Goal: Task Accomplishment & Management: Use online tool/utility

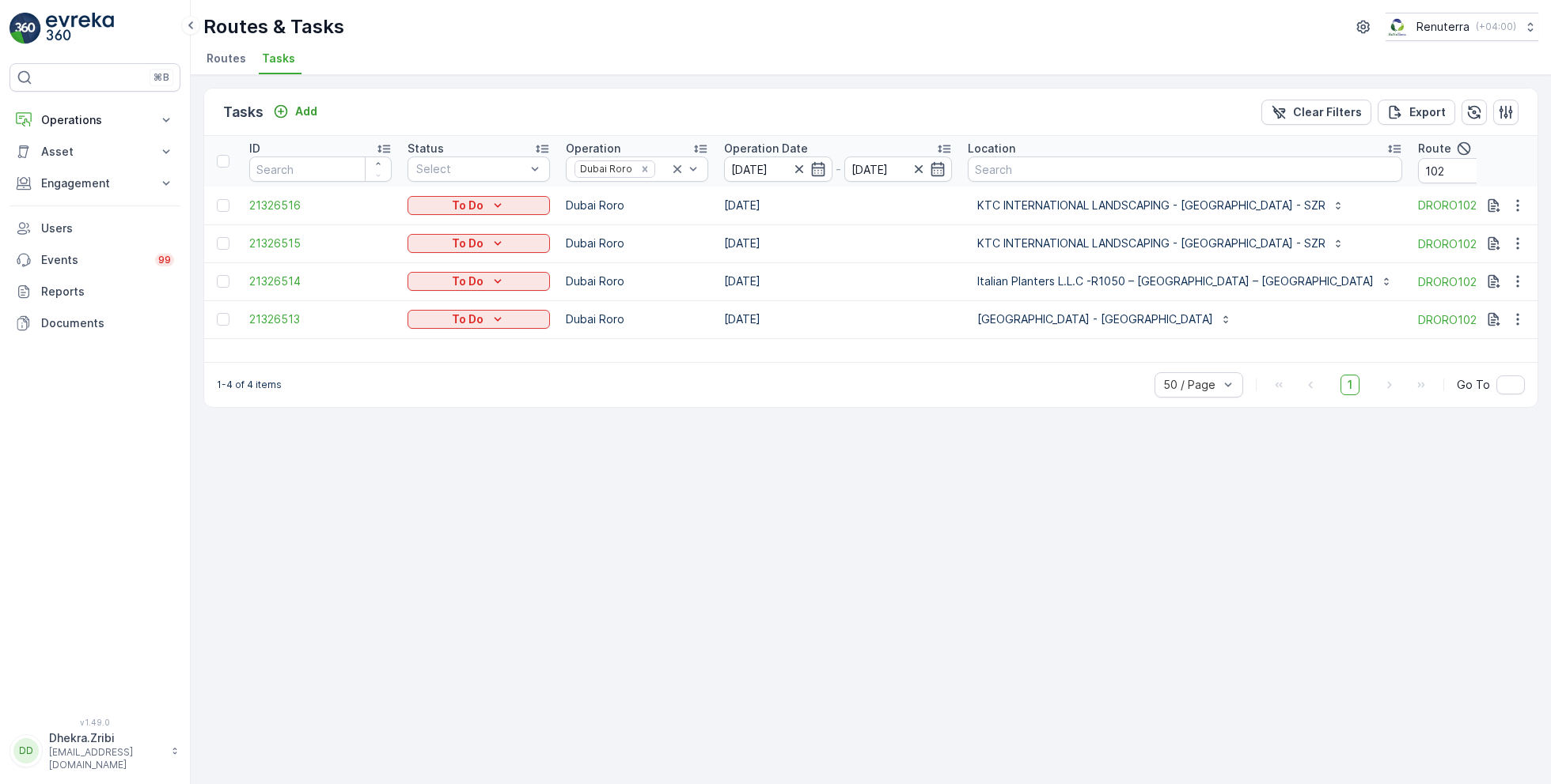
click at [227, 58] on span "Routes" at bounding box center [226, 58] width 39 height 16
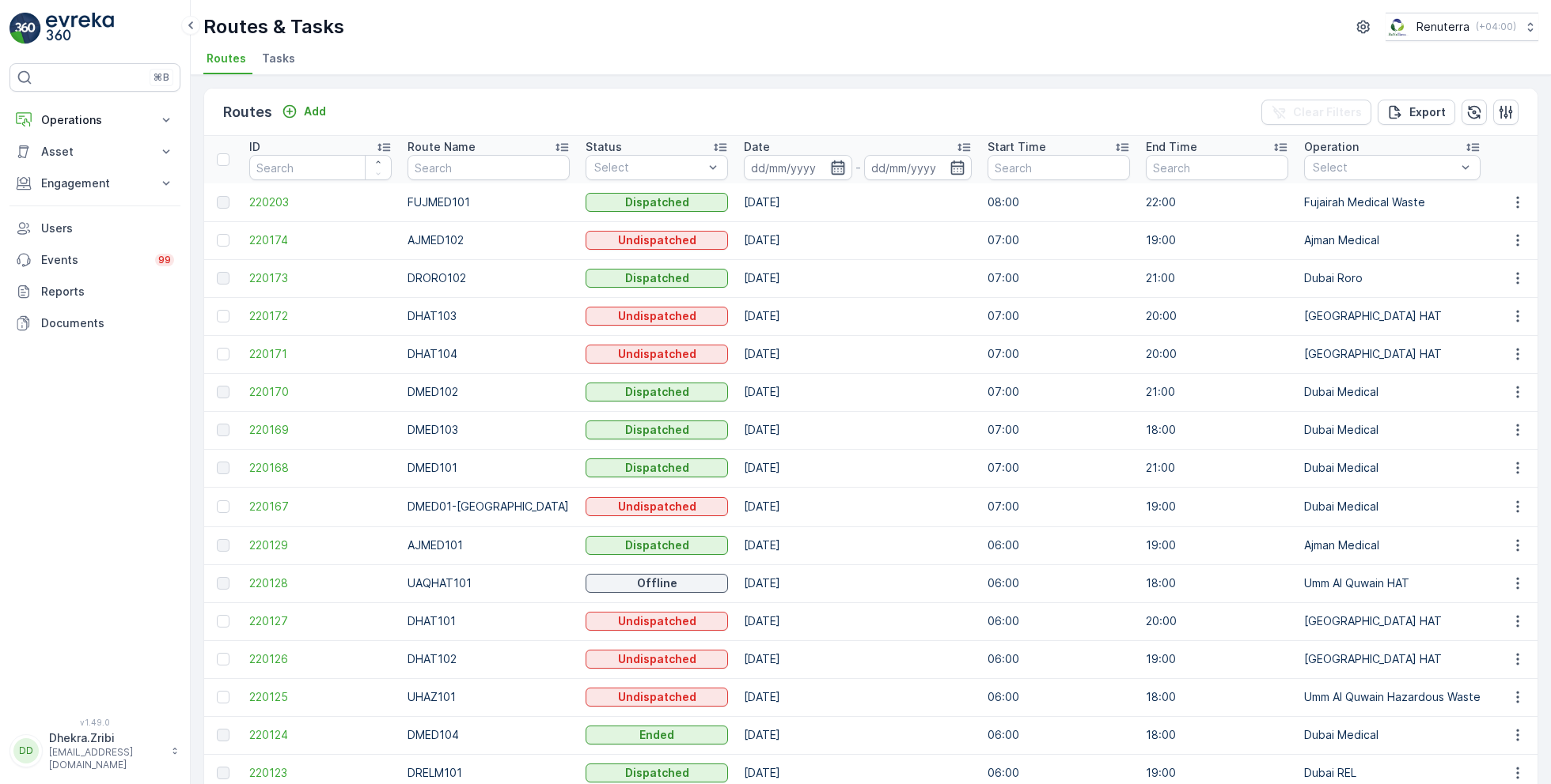
click at [830, 169] on icon "button" at bounding box center [837, 167] width 13 height 14
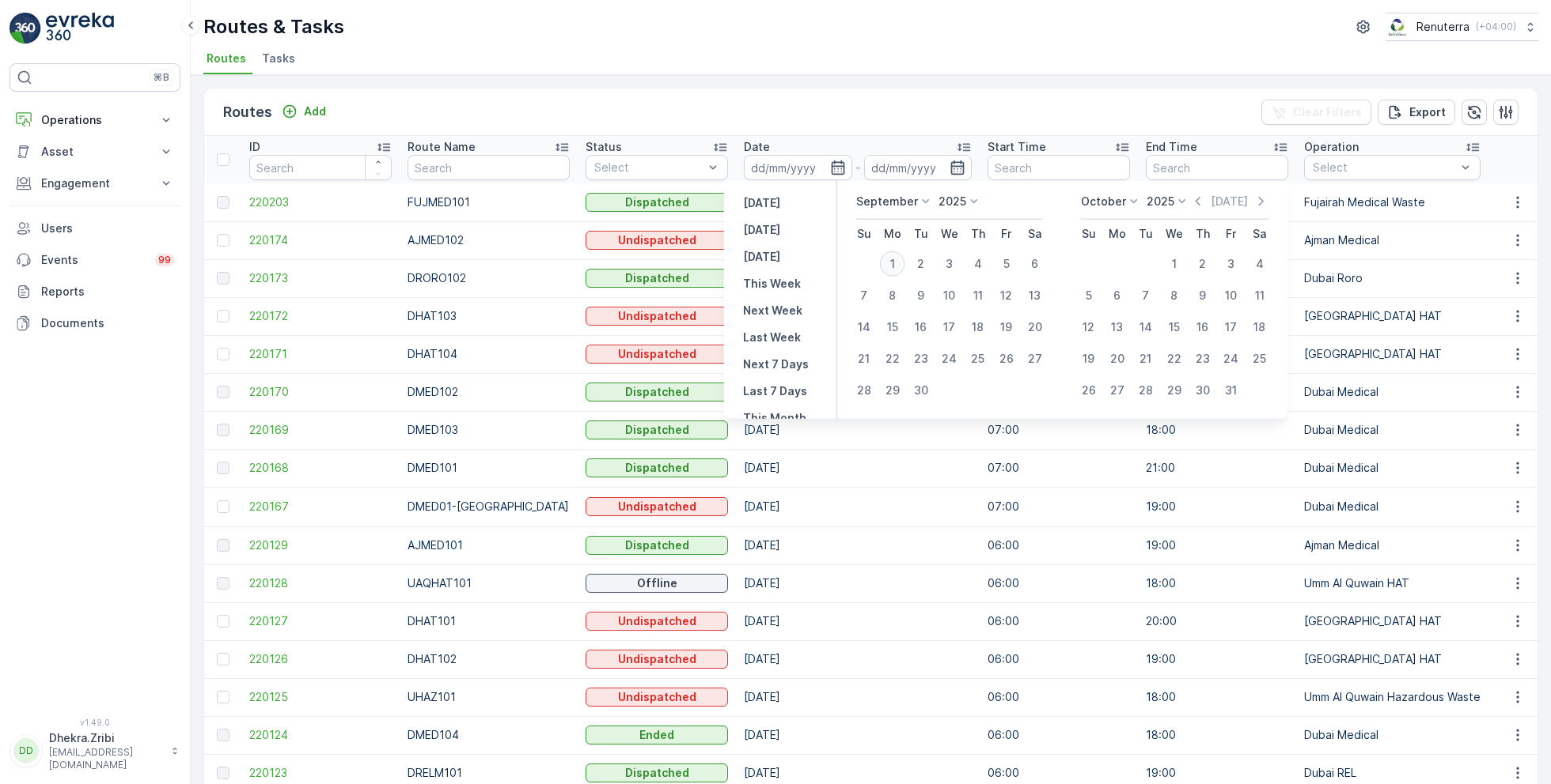
click at [894, 262] on div "1" at bounding box center [892, 264] width 25 height 25
type input "[DATE]"
click at [894, 262] on div "1" at bounding box center [892, 264] width 25 height 25
type input "[DATE]"
click at [886, 42] on div "Routes & Tasks Renuterra ( +04:00 ) Routes Tasks" at bounding box center [871, 38] width 1361 height 75
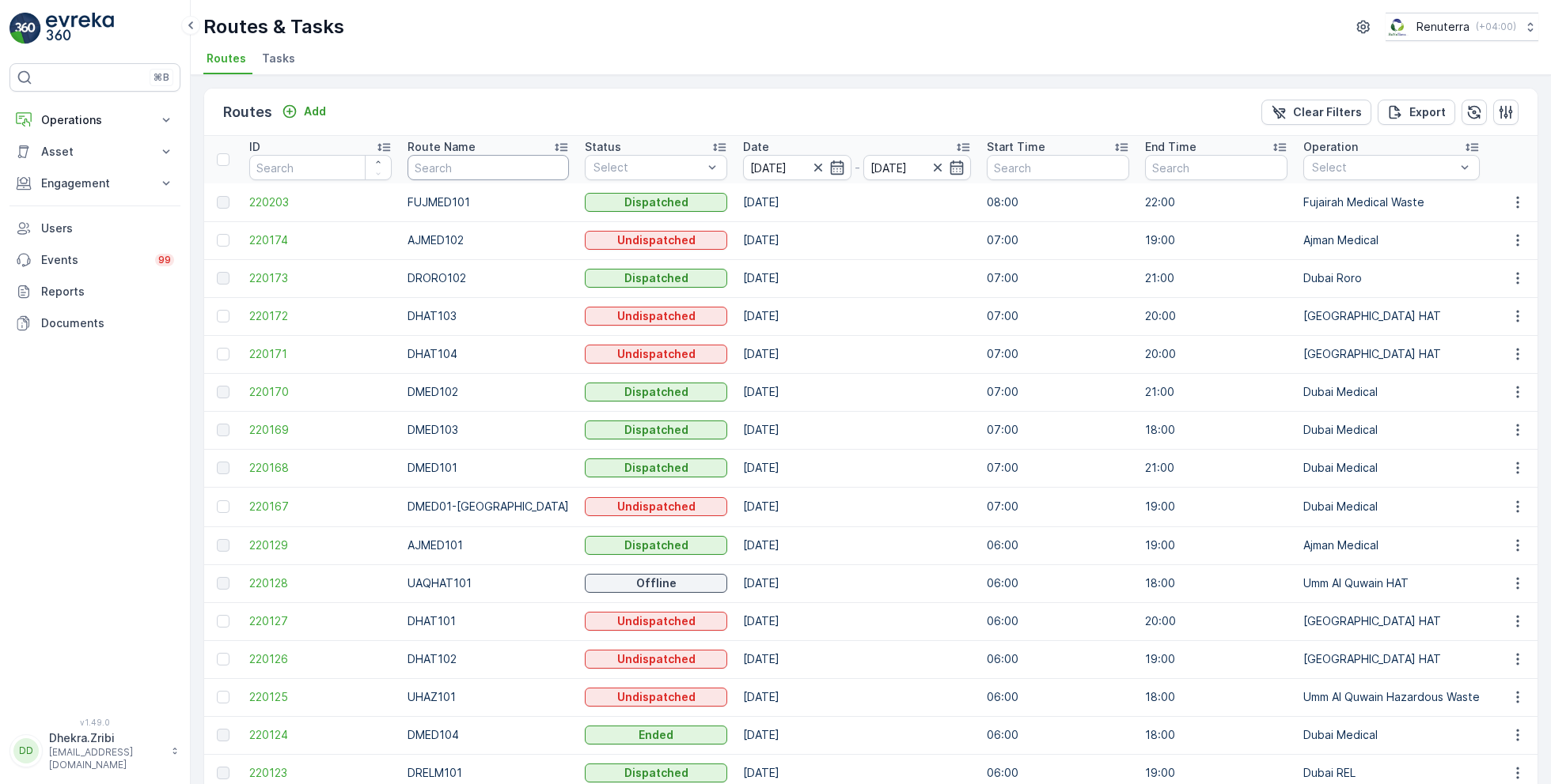
click at [526, 162] on input "text" at bounding box center [488, 167] width 161 height 25
type input "roro"
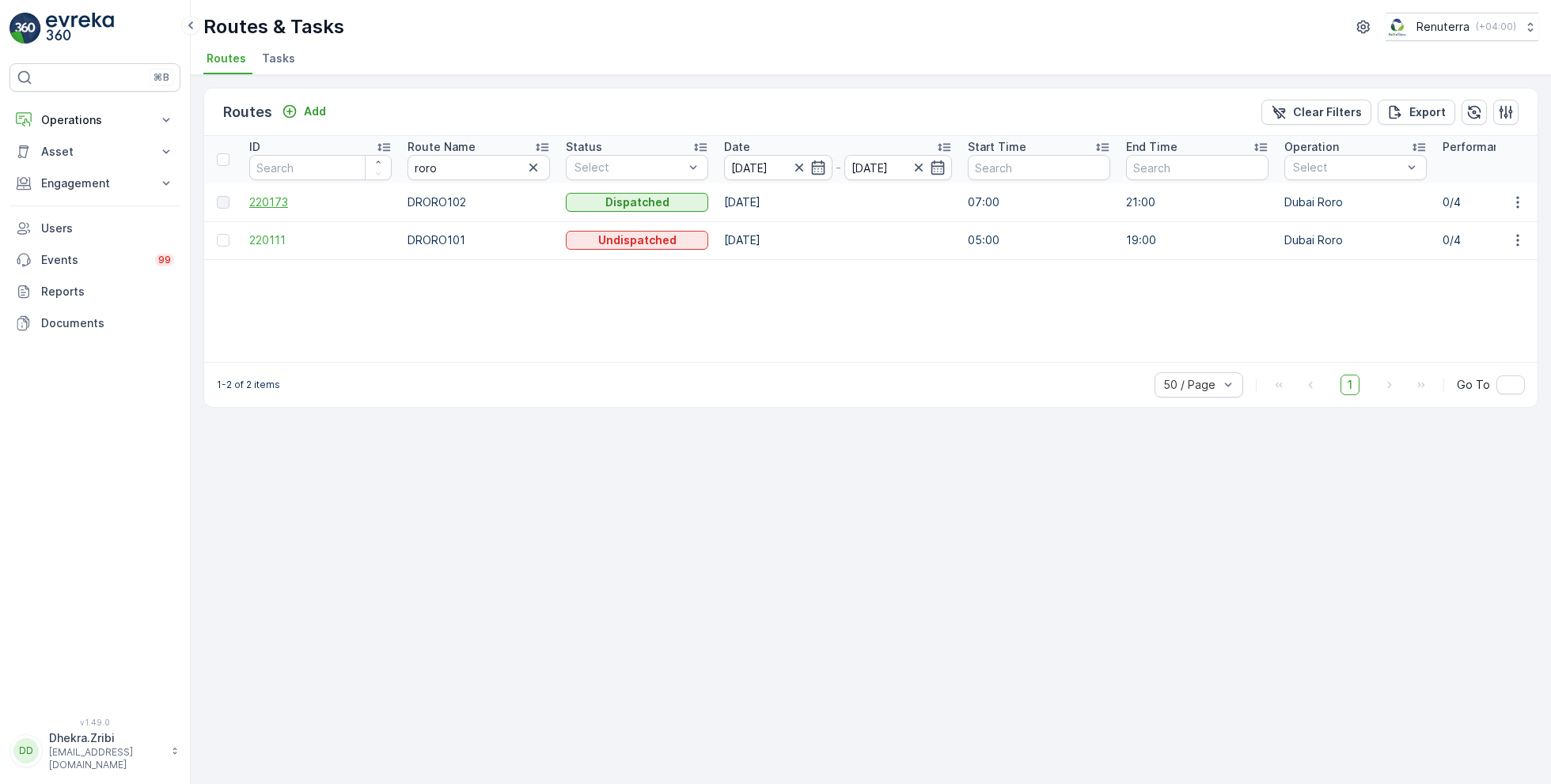
click at [279, 199] on span "220173" at bounding box center [321, 202] width 143 height 16
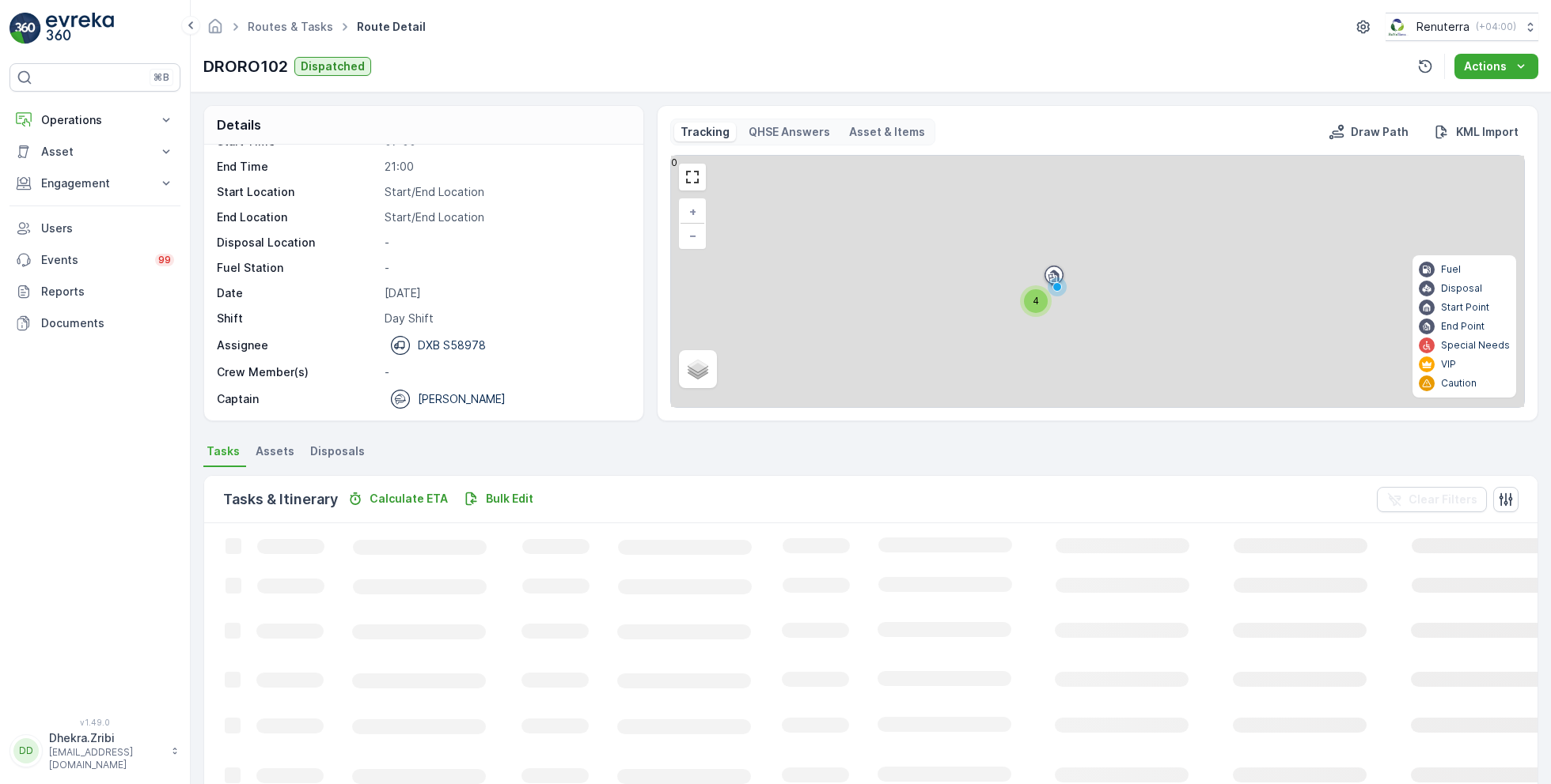
scroll to position [30, 0]
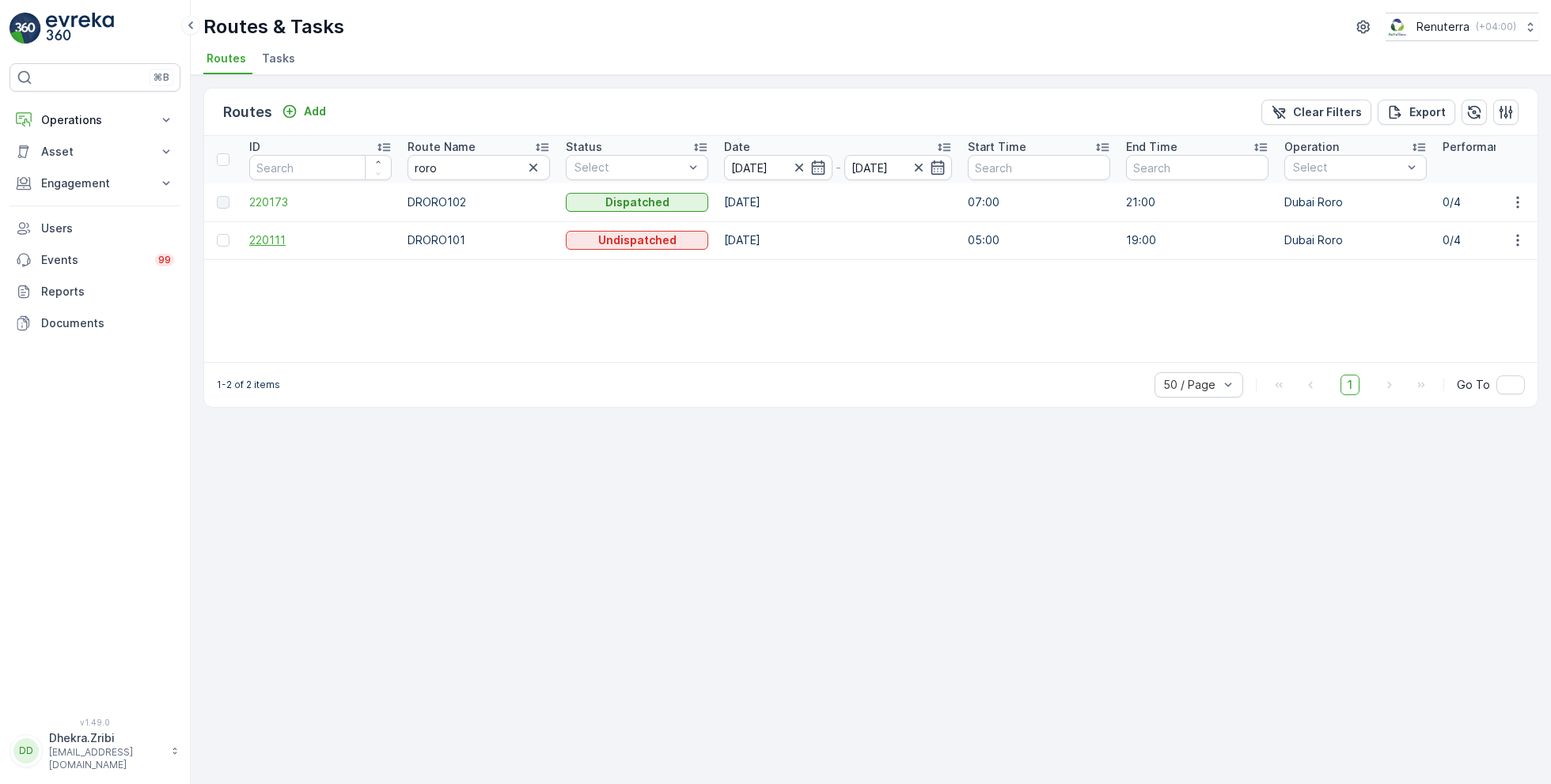
click at [266, 234] on span "220111" at bounding box center [321, 240] width 143 height 16
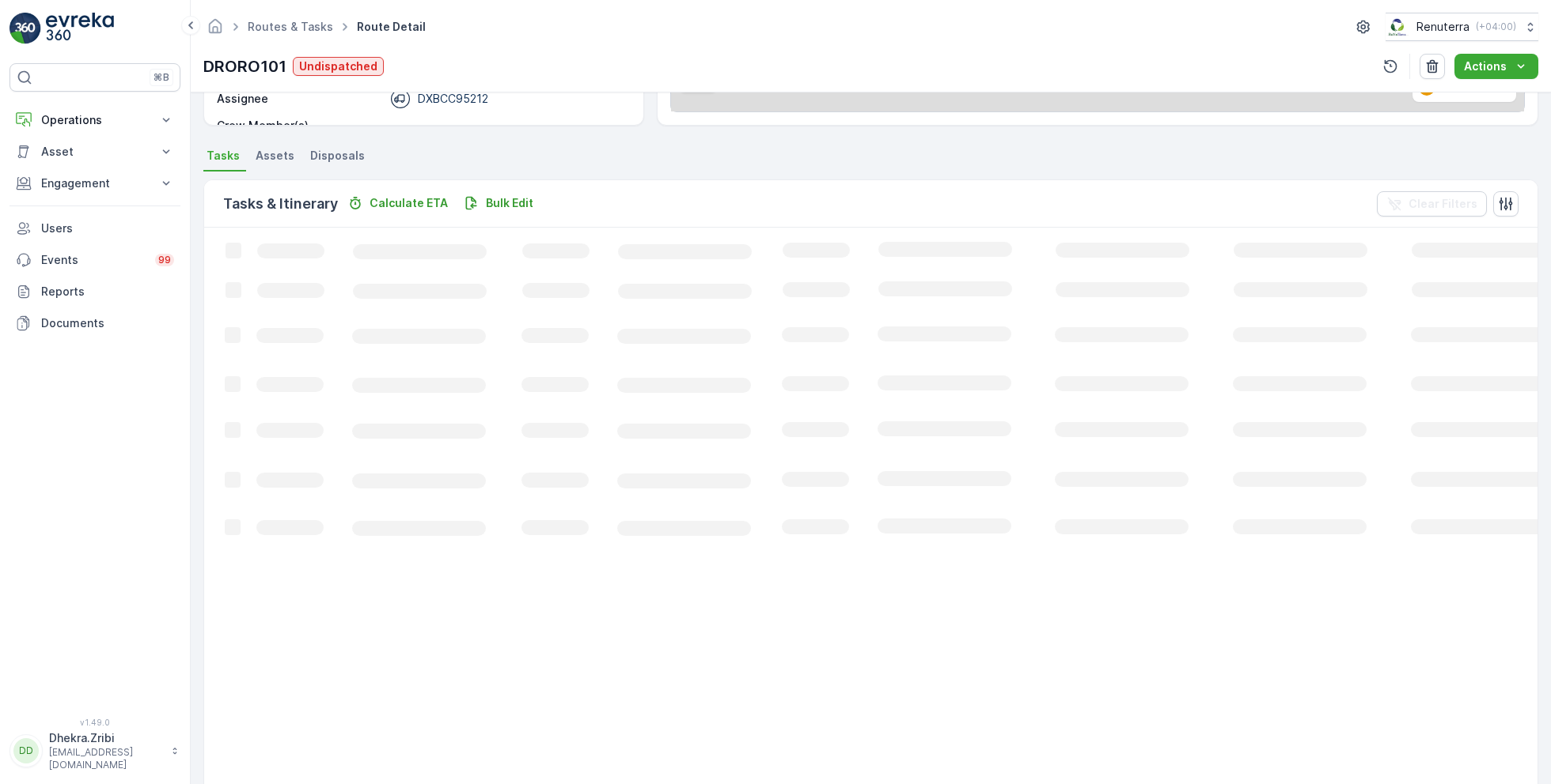
scroll to position [30, 0]
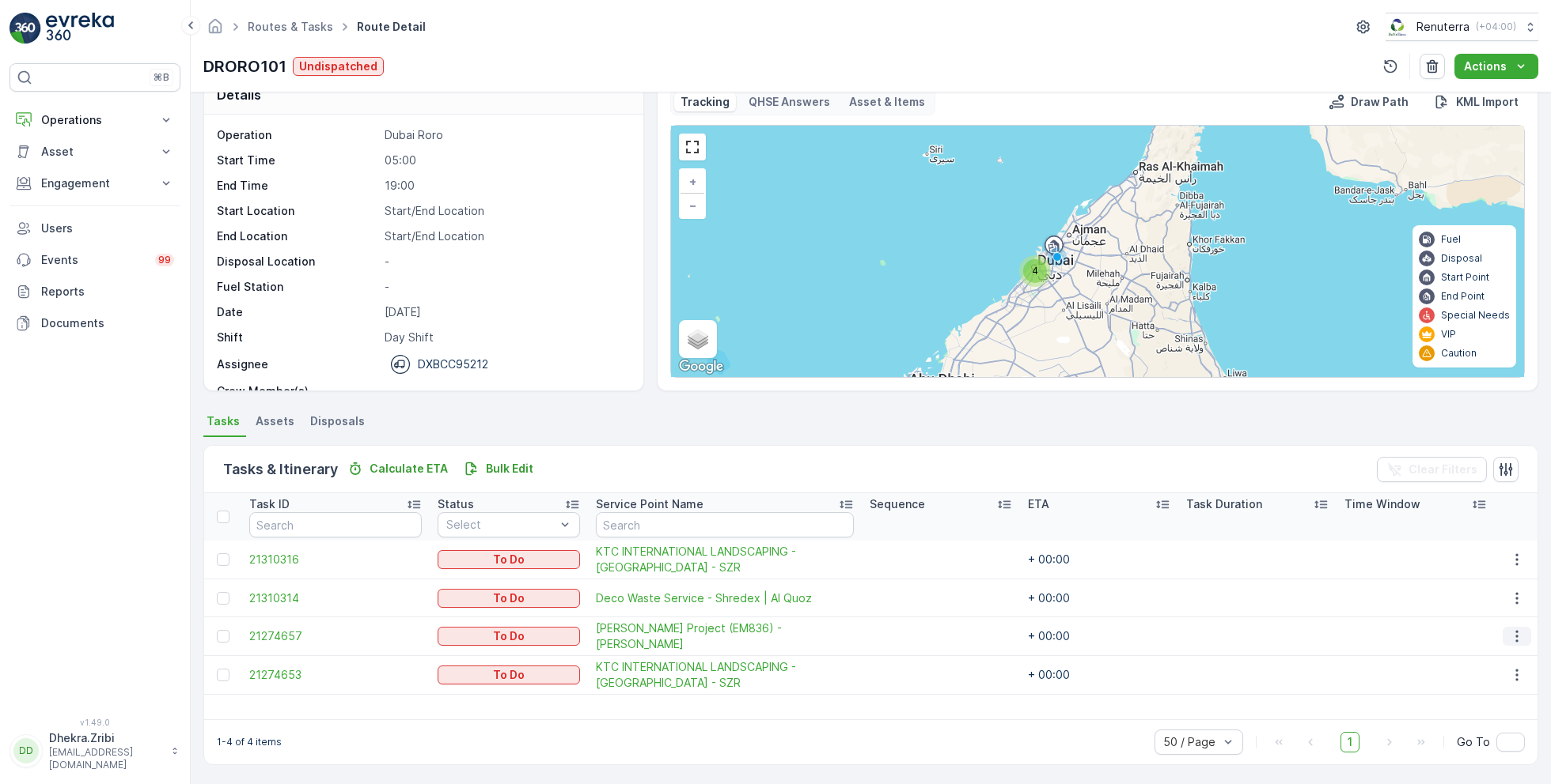
click at [1516, 635] on icon "button" at bounding box center [1516, 636] width 16 height 16
click at [1463, 724] on span "Remove from Route" at bounding box center [1492, 725] width 107 height 16
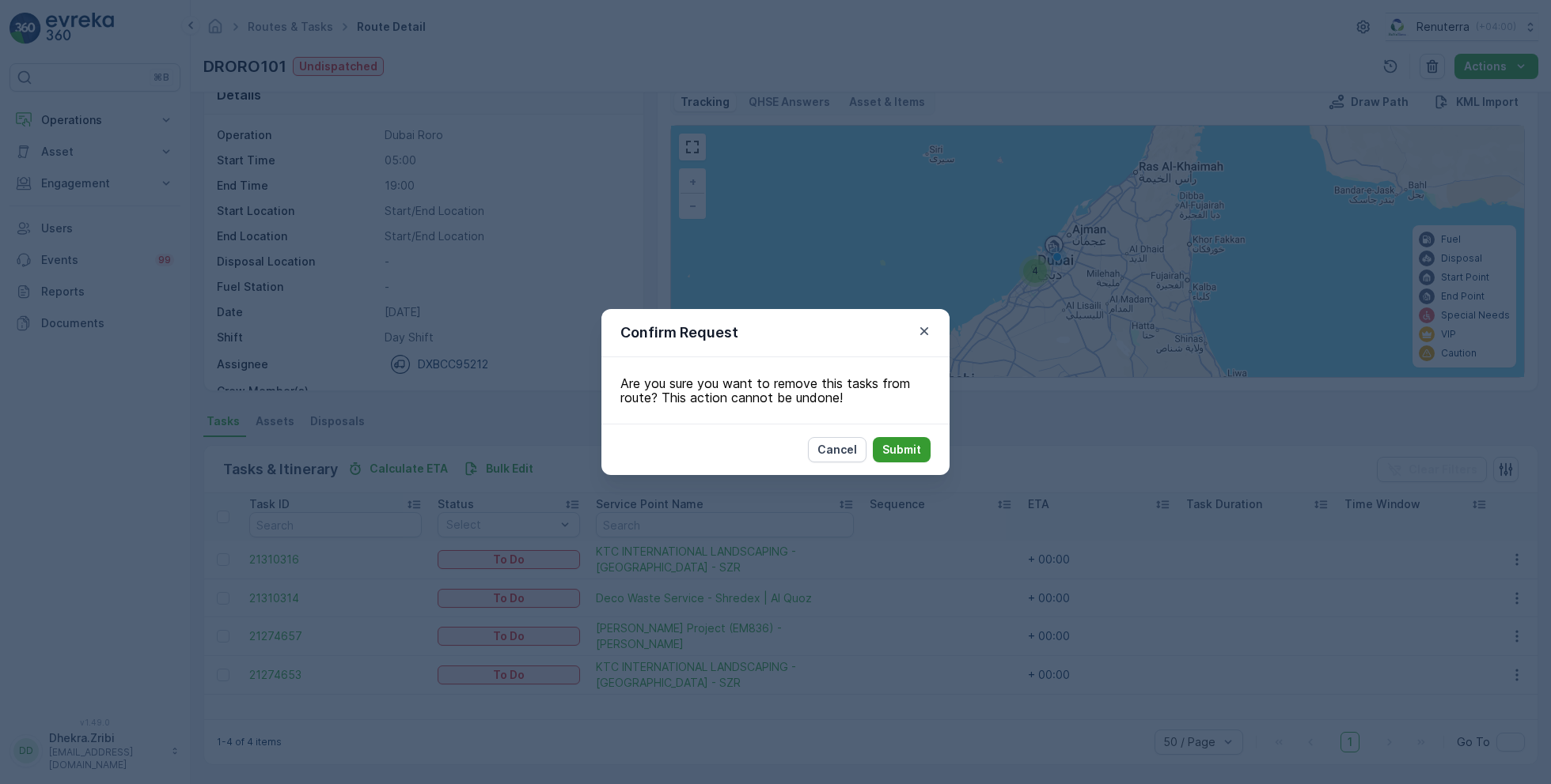
click at [906, 443] on p "Submit" at bounding box center [901, 449] width 38 height 16
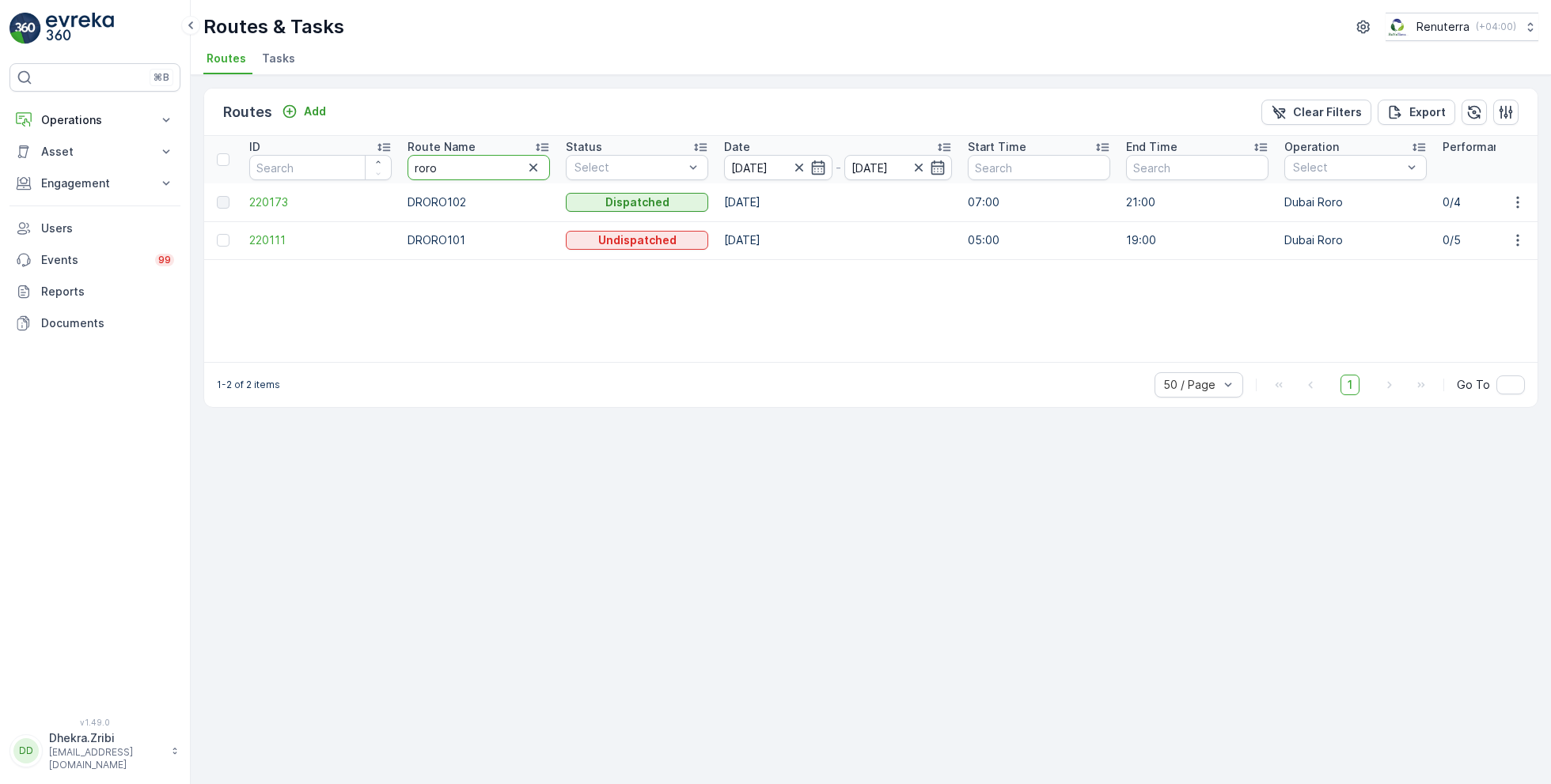
drag, startPoint x: 467, startPoint y: 170, endPoint x: 361, endPoint y: 164, distance: 106.2
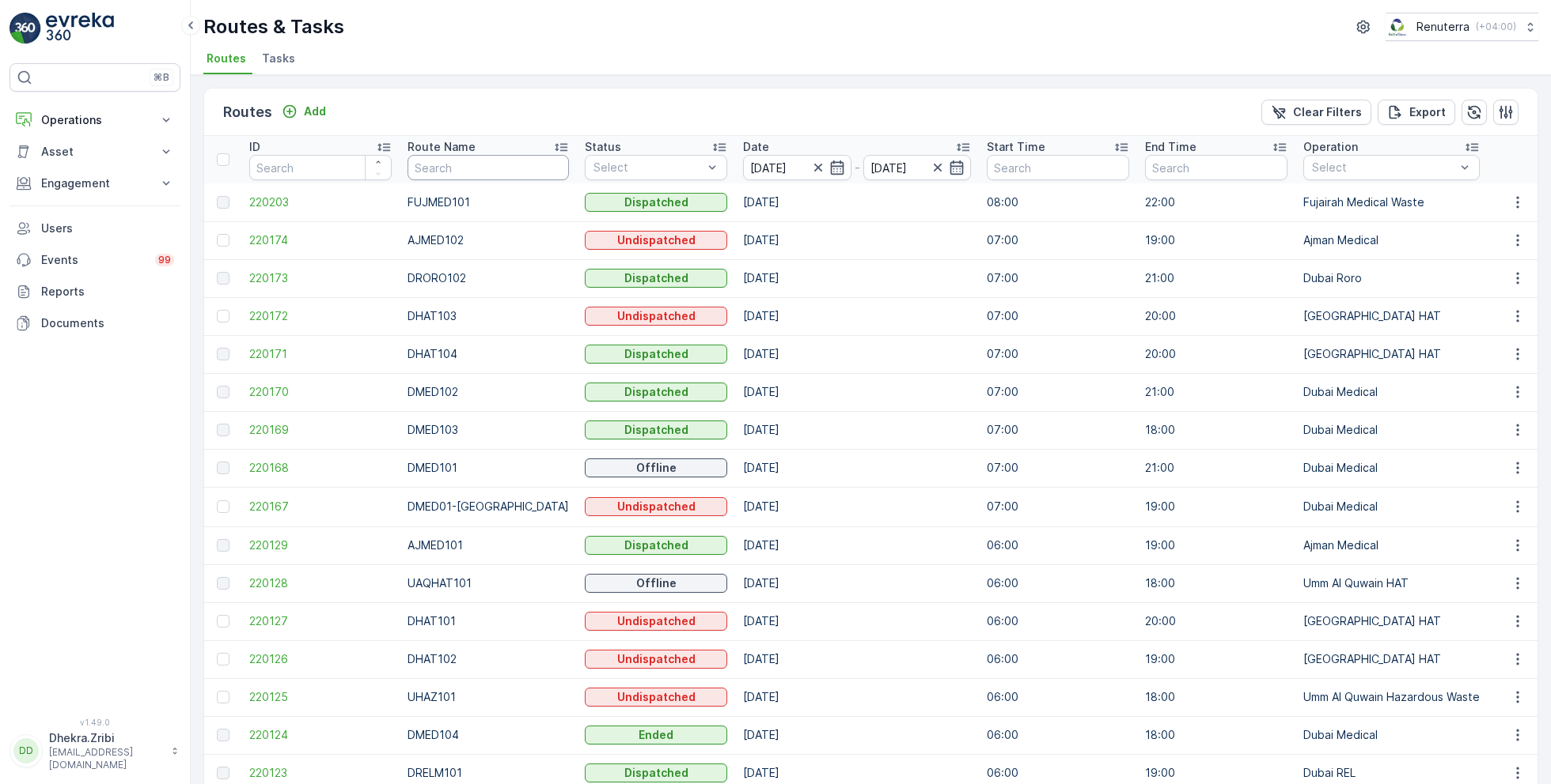
click at [470, 155] on input "text" at bounding box center [488, 167] width 161 height 25
type input "rel"
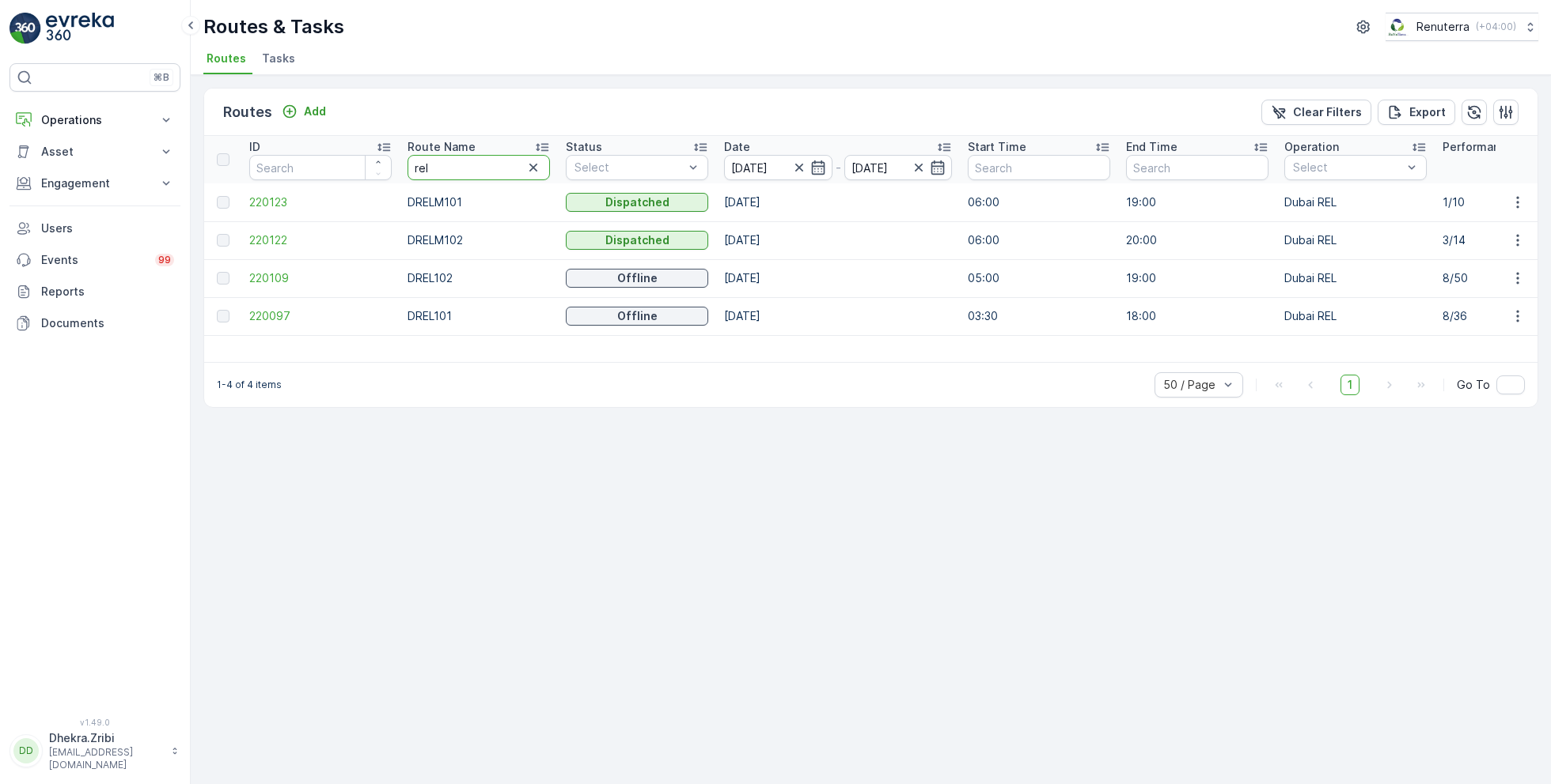
drag, startPoint x: 447, startPoint y: 170, endPoint x: 392, endPoint y: 162, distance: 55.6
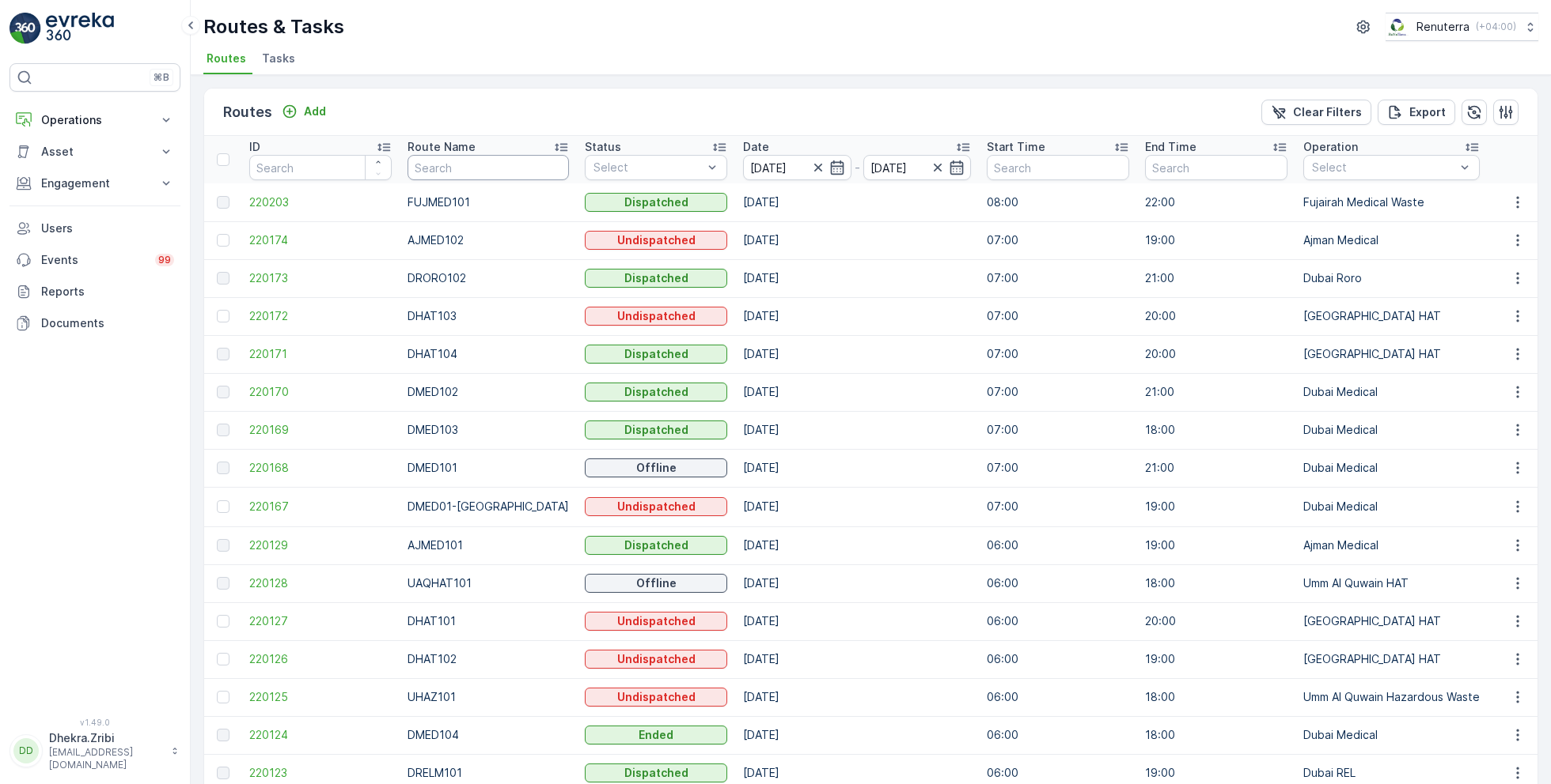
click at [462, 166] on input "text" at bounding box center [488, 167] width 161 height 25
type input "hat"
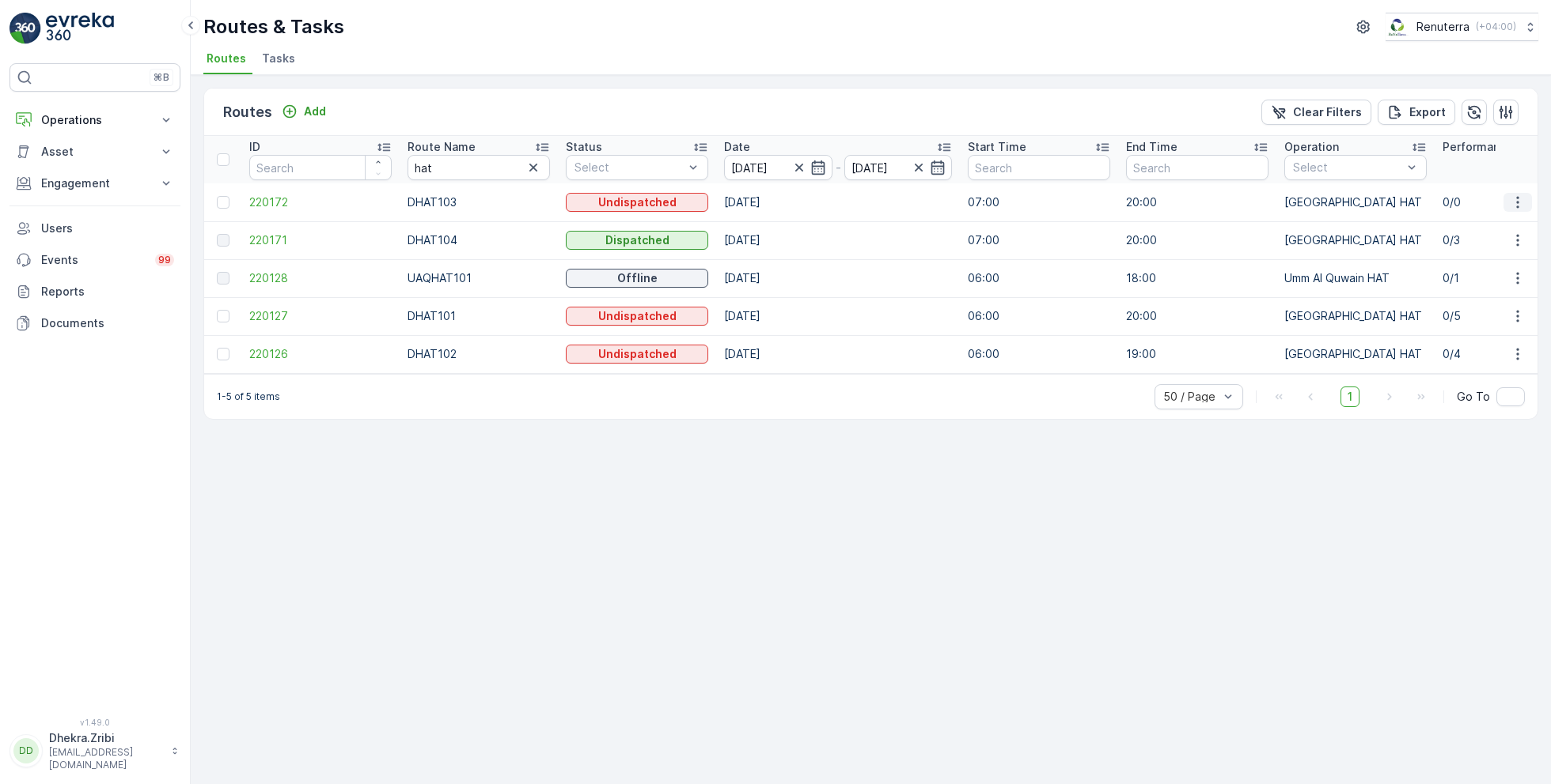
click at [1519, 202] on icon "button" at bounding box center [1517, 202] width 16 height 16
click at [1461, 315] on span "Delete" at bounding box center [1452, 321] width 37 height 16
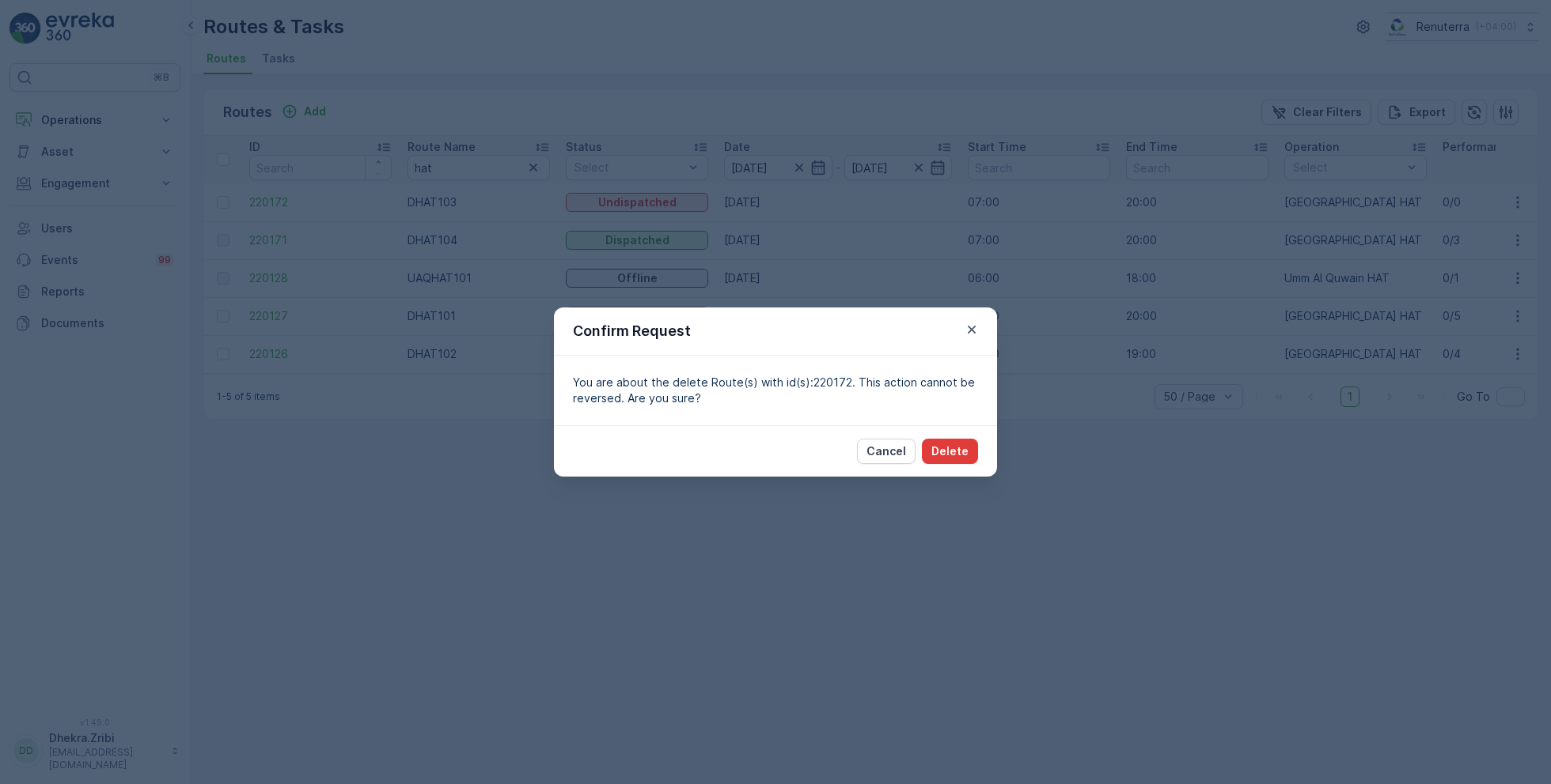
click at [953, 441] on button "Delete" at bounding box center [950, 451] width 56 height 25
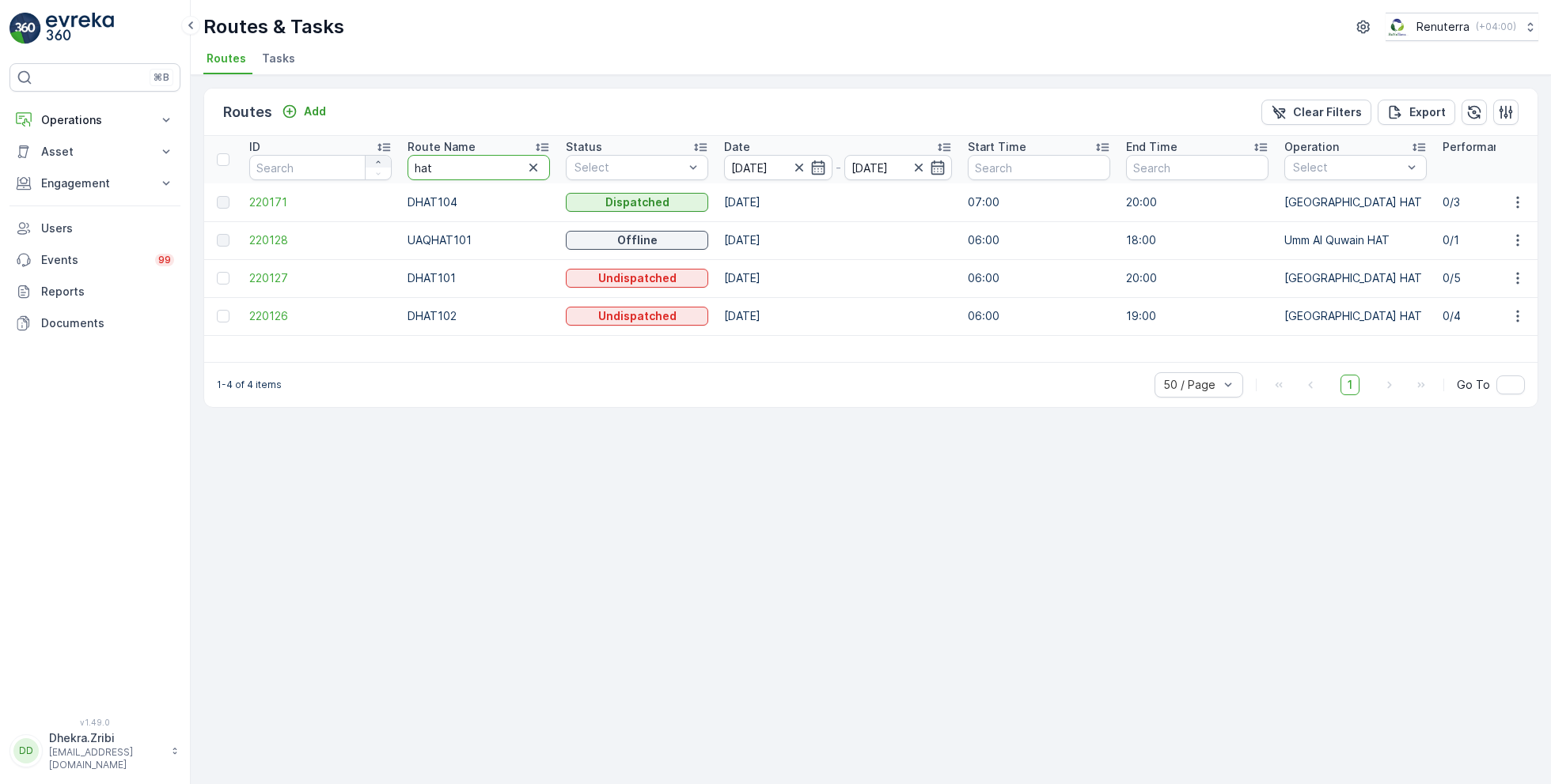
drag, startPoint x: 442, startPoint y: 166, endPoint x: 370, endPoint y: 164, distance: 72.0
click at [272, 204] on span "220171" at bounding box center [321, 202] width 143 height 16
drag, startPoint x: 465, startPoint y: 169, endPoint x: 356, endPoint y: 163, distance: 109.2
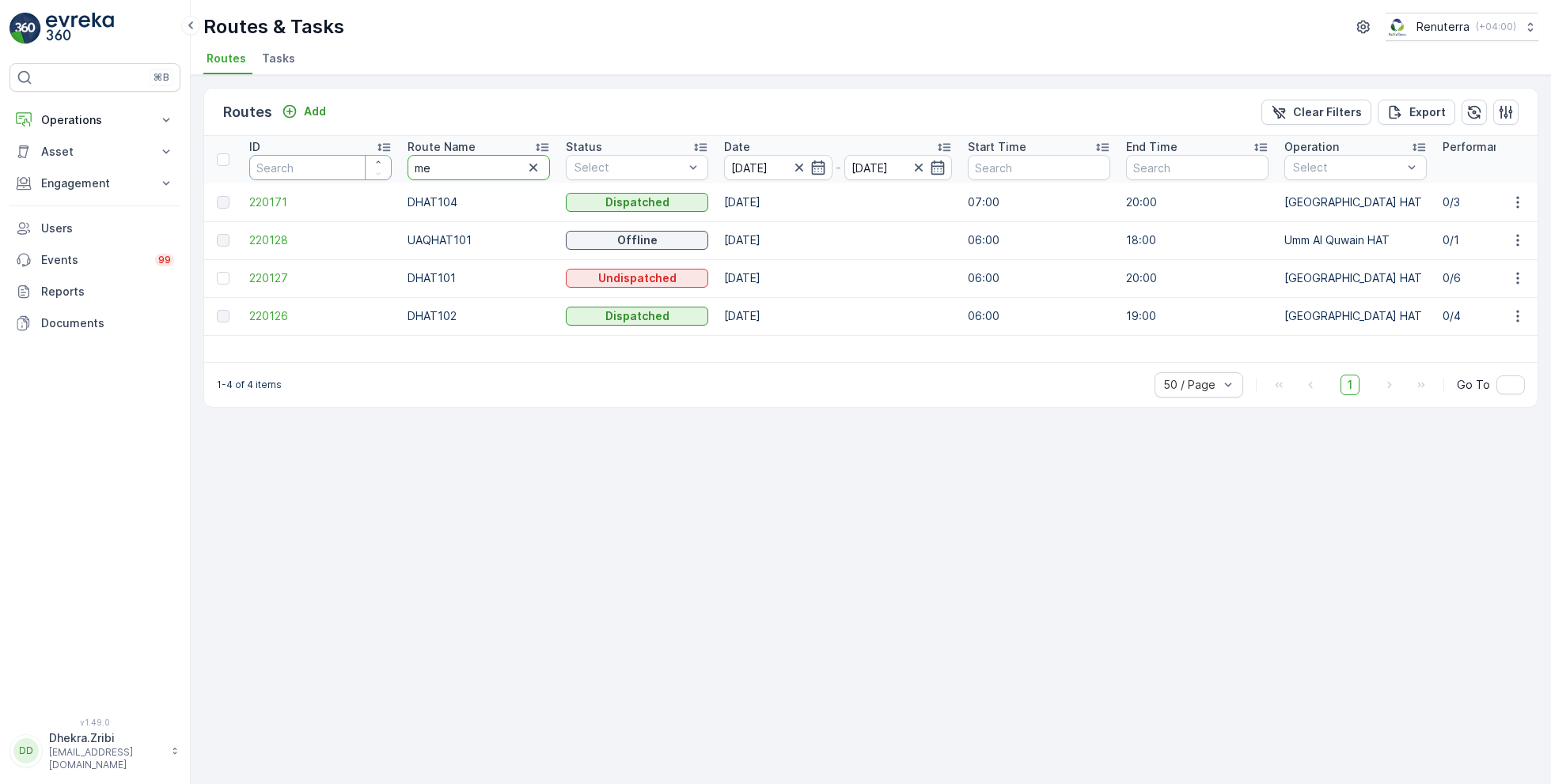
type input "med"
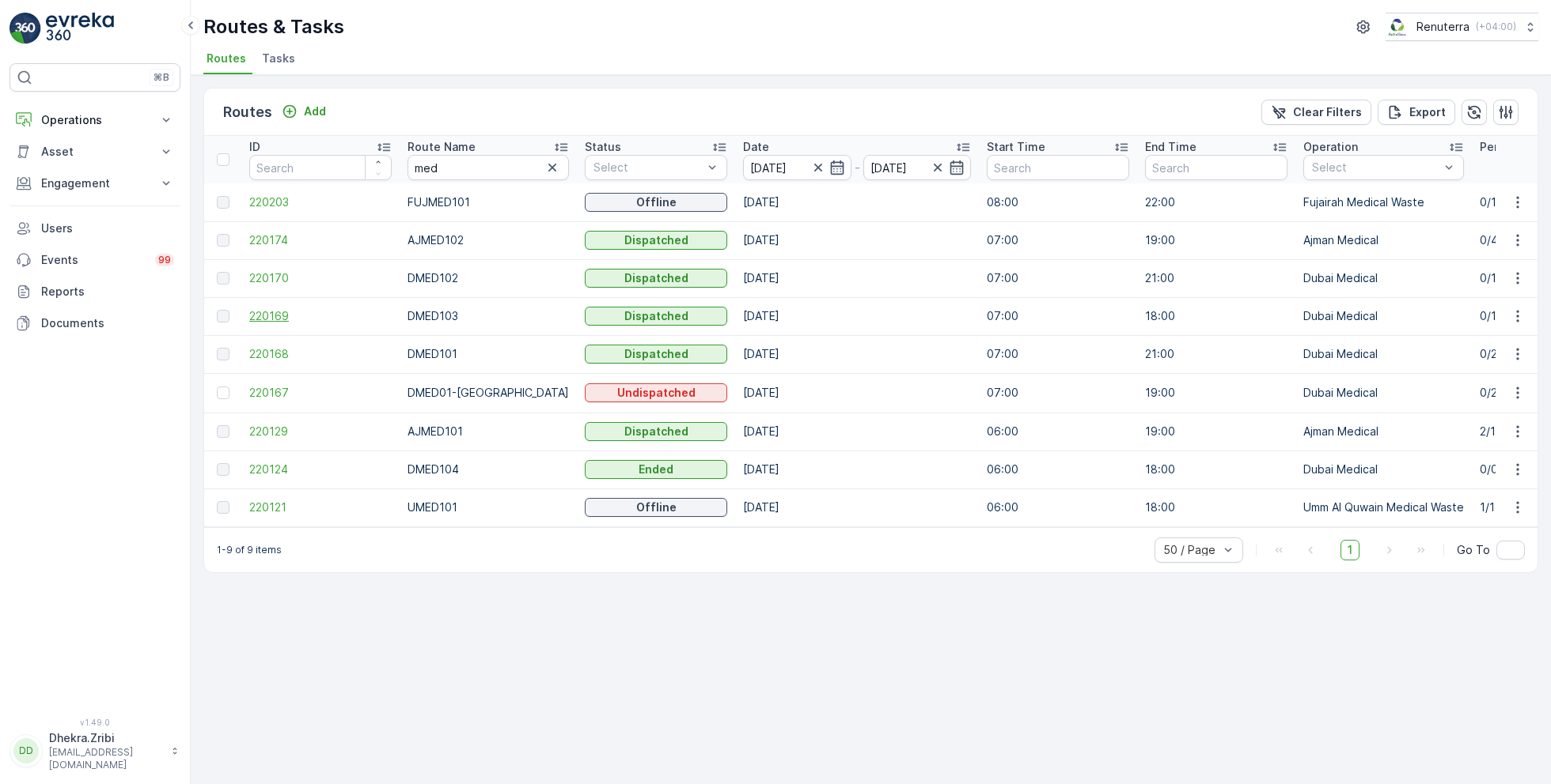
click at [273, 311] on span "220169" at bounding box center [321, 316] width 143 height 16
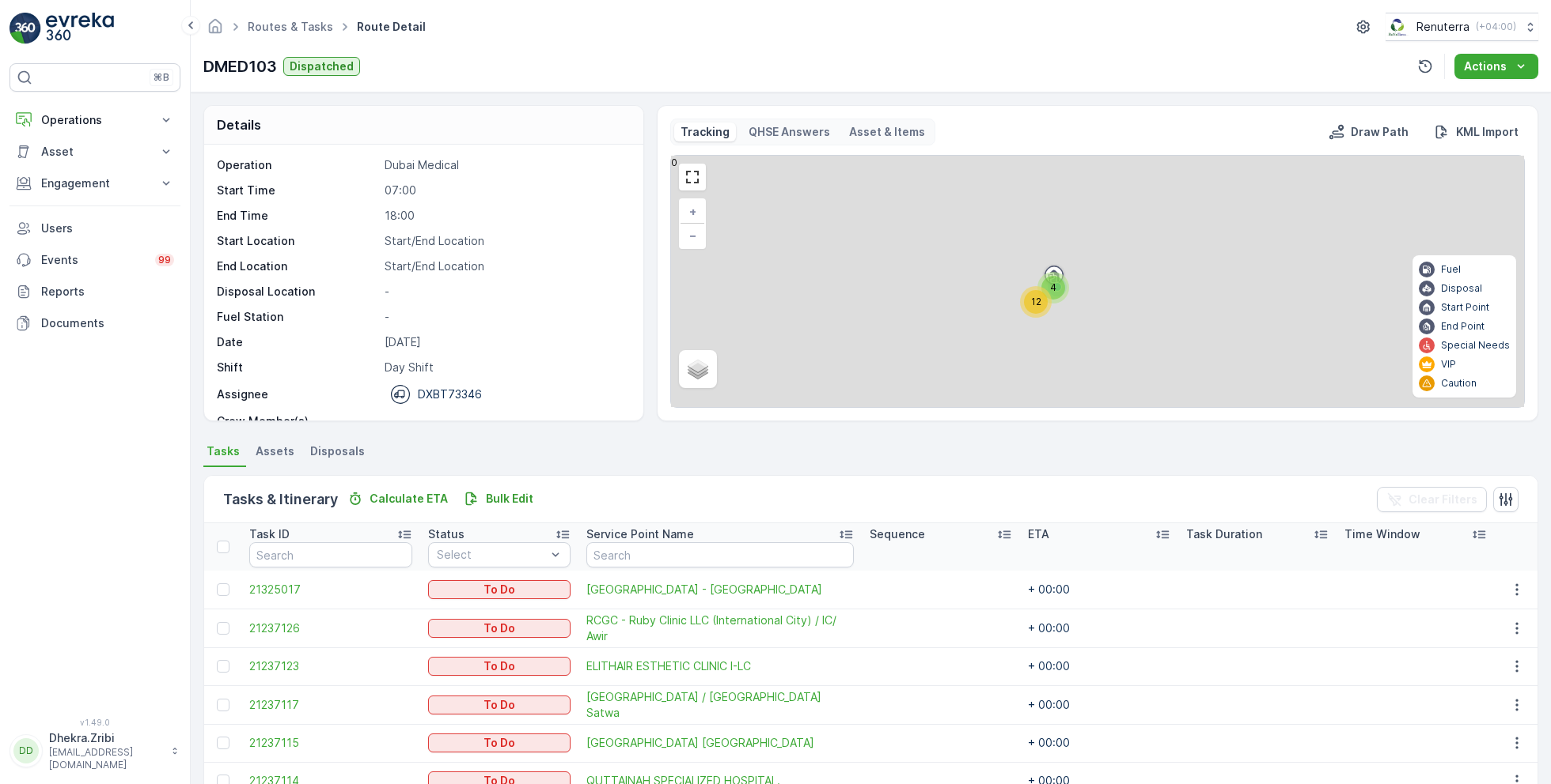
scroll to position [49, 0]
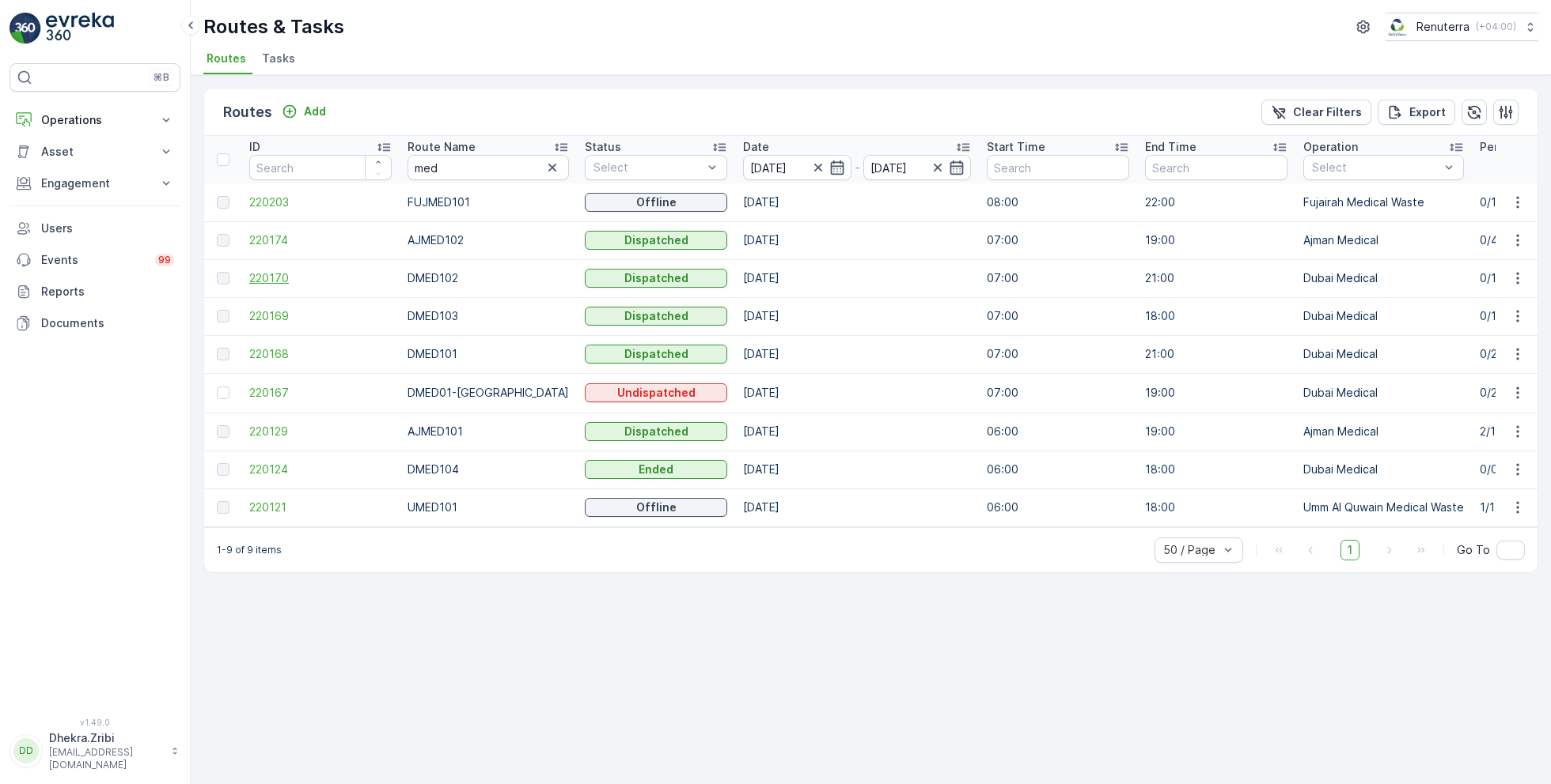
click at [274, 279] on span "220170" at bounding box center [321, 278] width 143 height 16
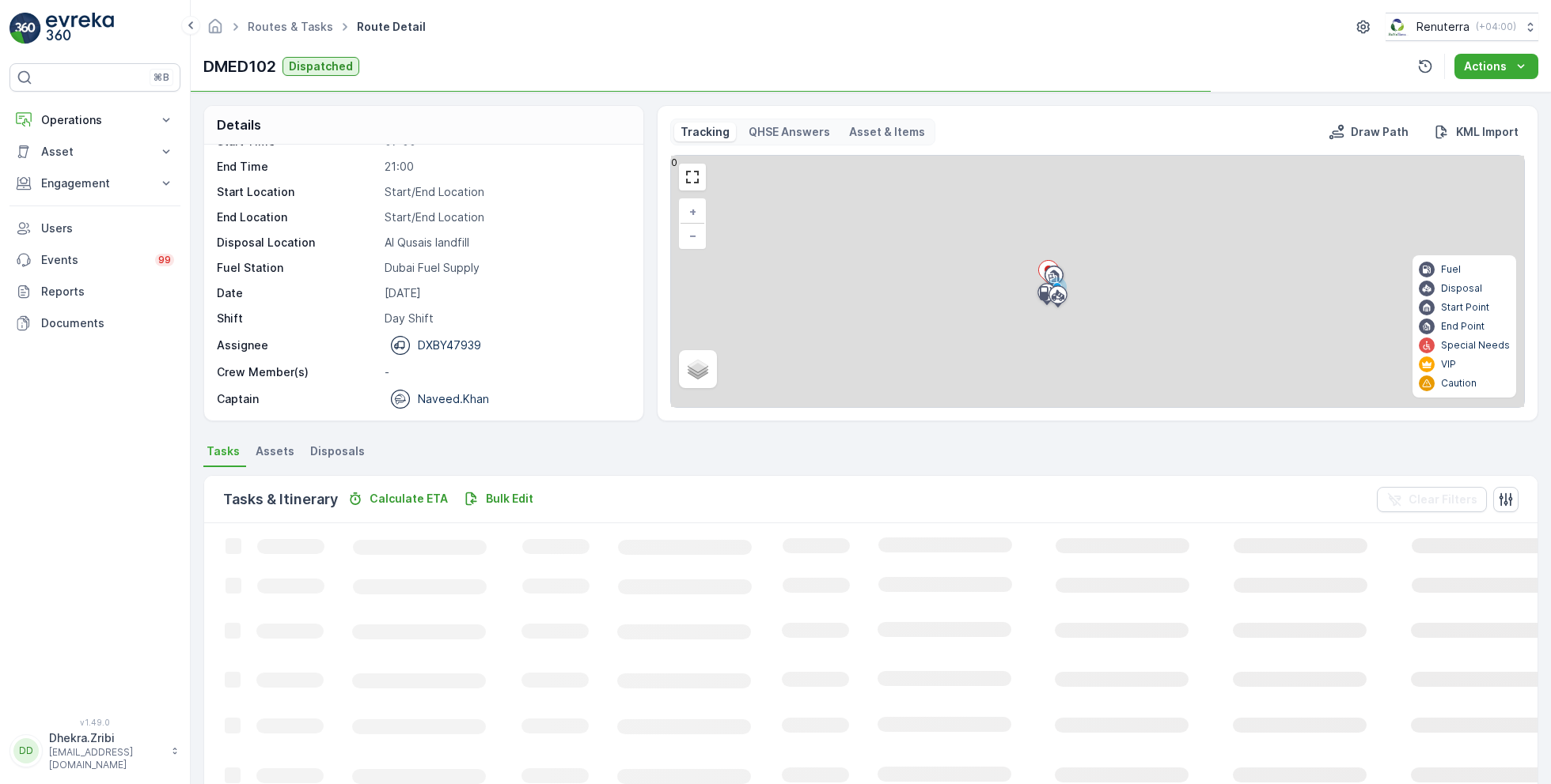
scroll to position [30, 0]
